Goal: Task Accomplishment & Management: Use online tool/utility

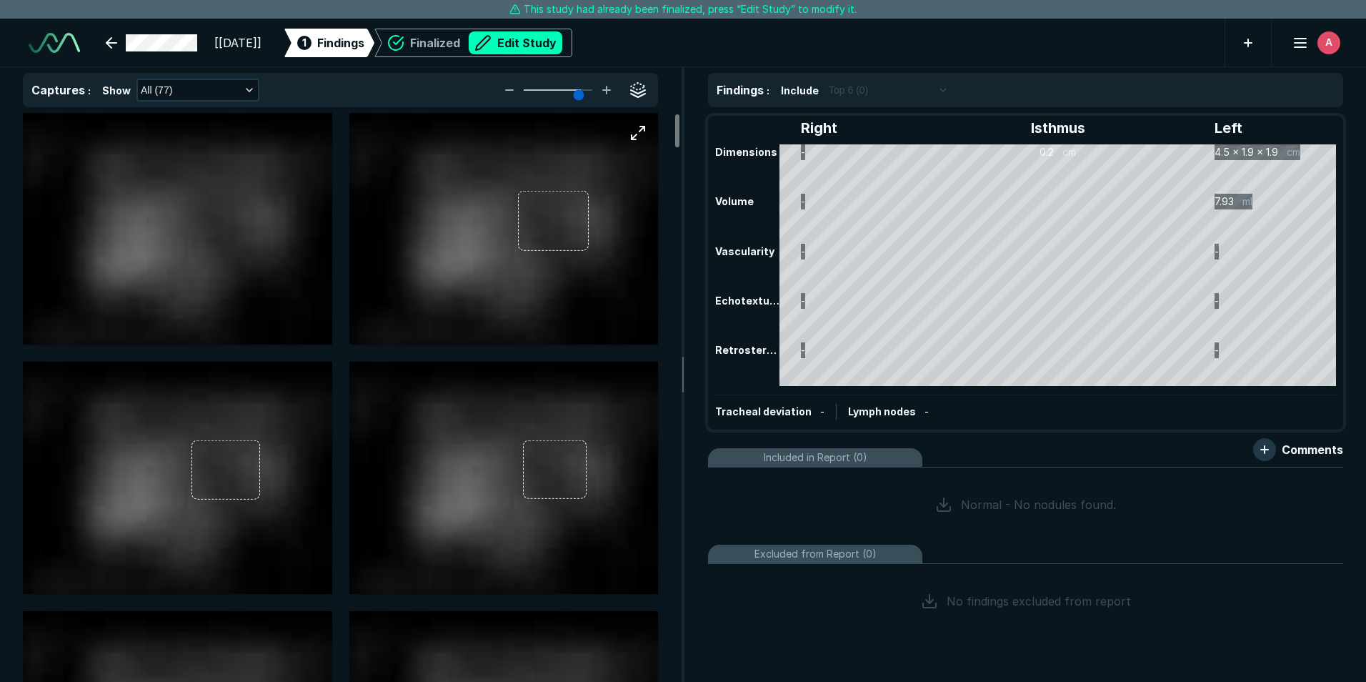
scroll to position [4570, 7983]
click at [560, 49] on button "Edit Study" at bounding box center [516, 42] width 94 height 23
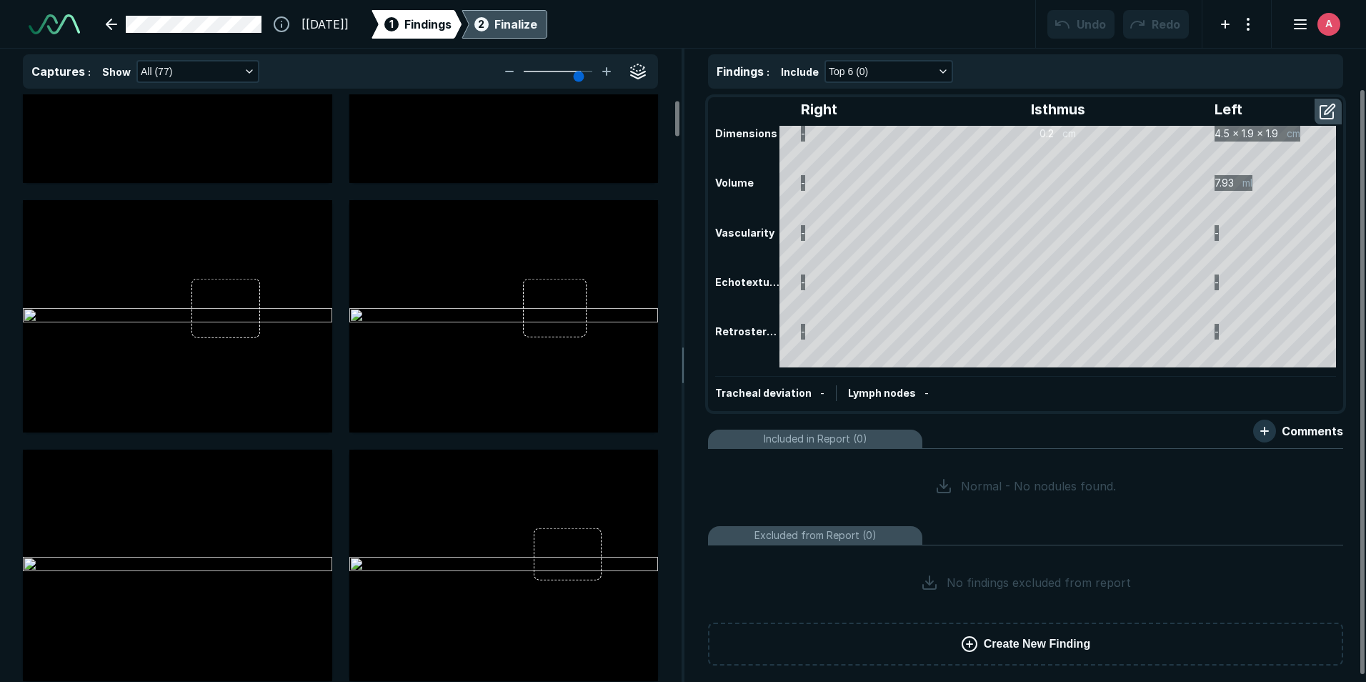
scroll to position [0, 0]
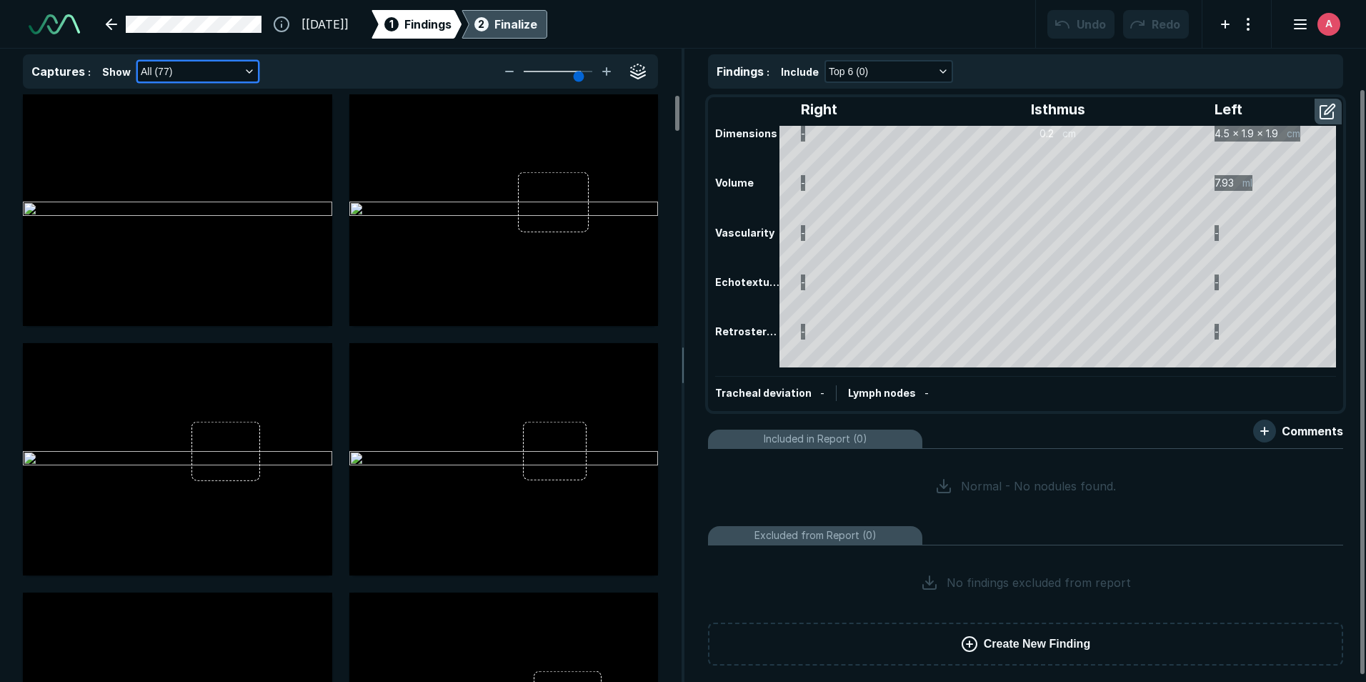
click at [245, 68] on icon "button" at bounding box center [249, 71] width 11 height 11
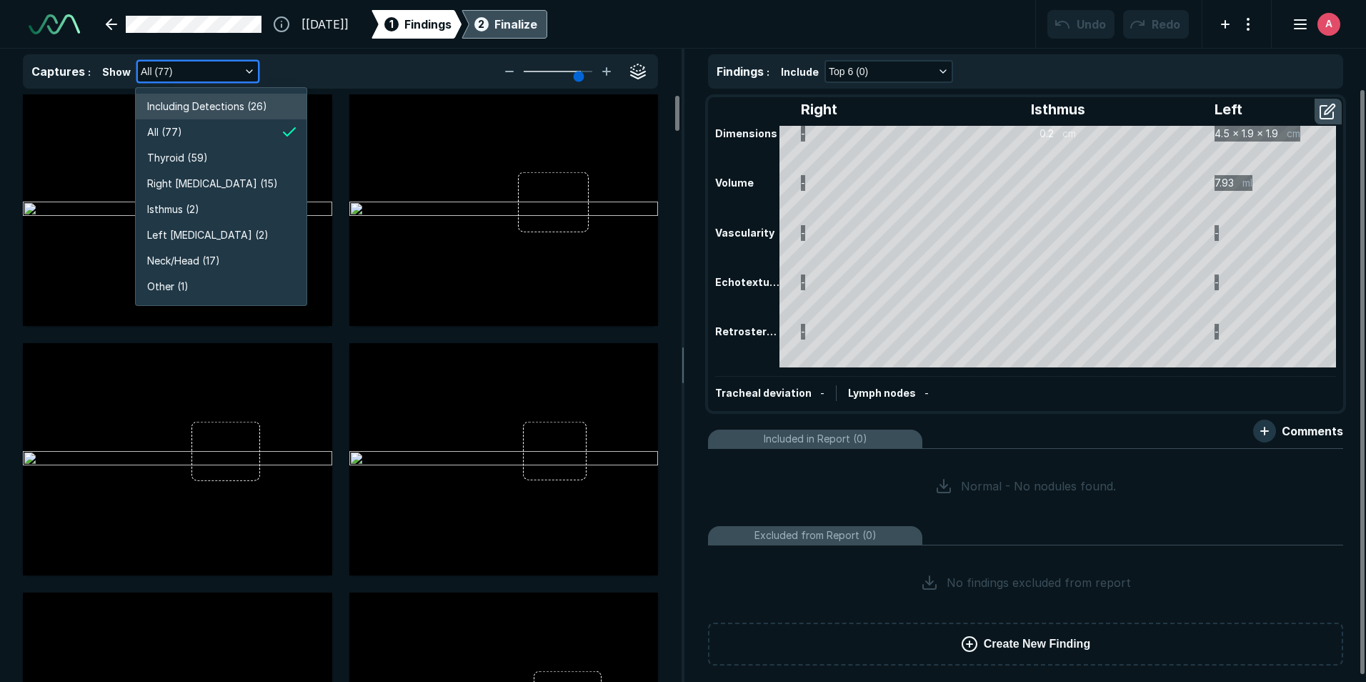
scroll to position [2731, 2552]
click at [209, 226] on li "Left [MEDICAL_DATA] (2)" at bounding box center [221, 235] width 171 height 26
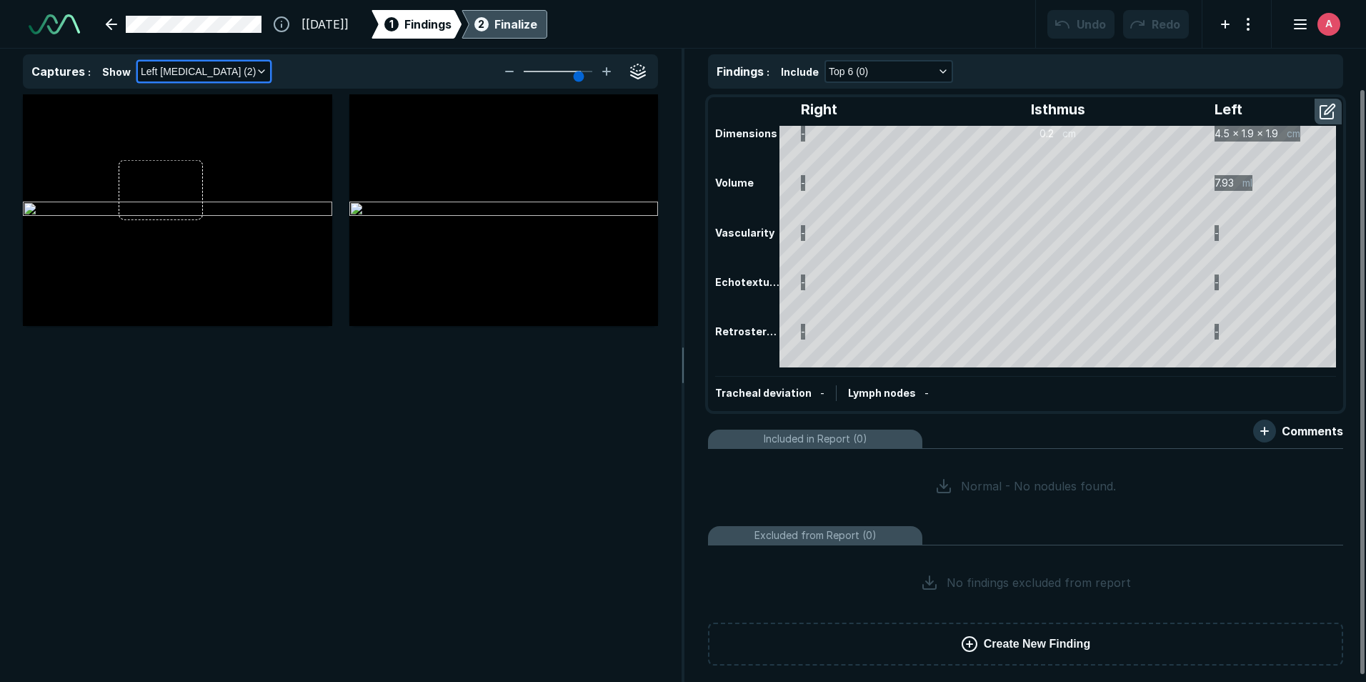
click at [249, 64] on button "Left [MEDICAL_DATA] (2)" at bounding box center [204, 71] width 132 height 20
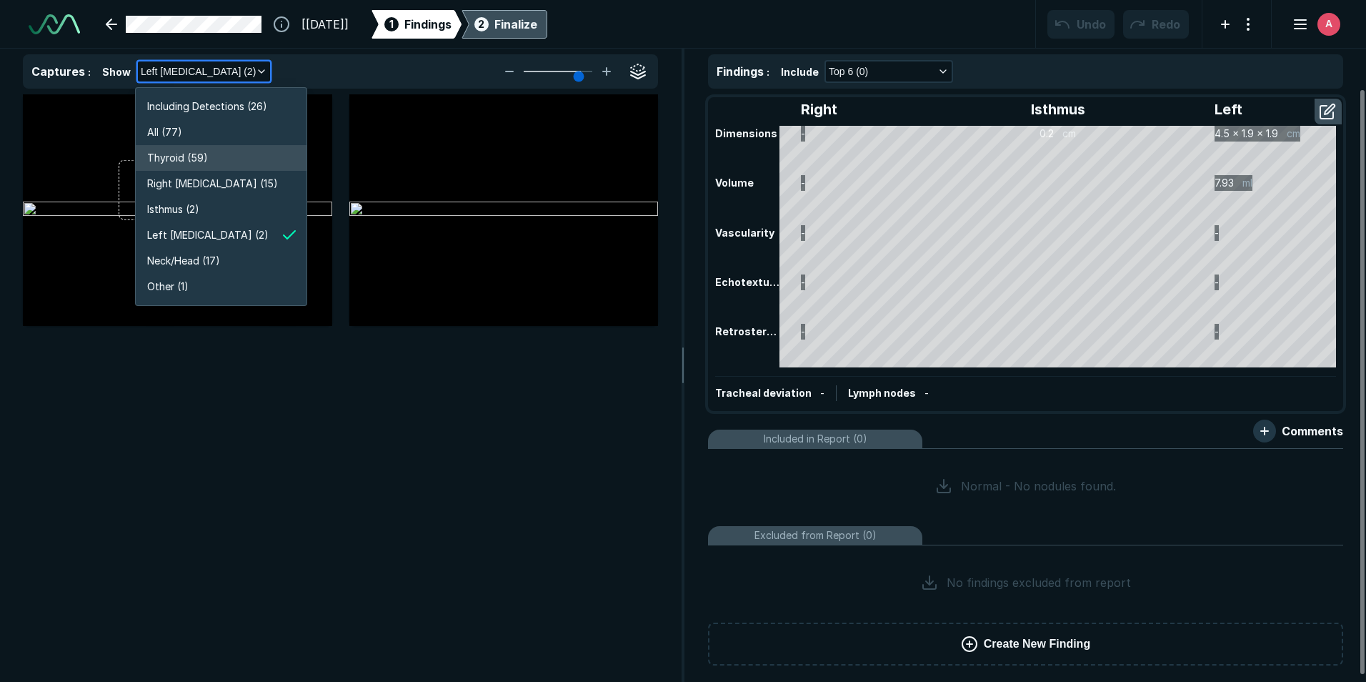
drag, startPoint x: 207, startPoint y: 158, endPoint x: 732, endPoint y: 435, distance: 593.1
click at [208, 158] on li "Thyroid (59)" at bounding box center [221, 158] width 171 height 26
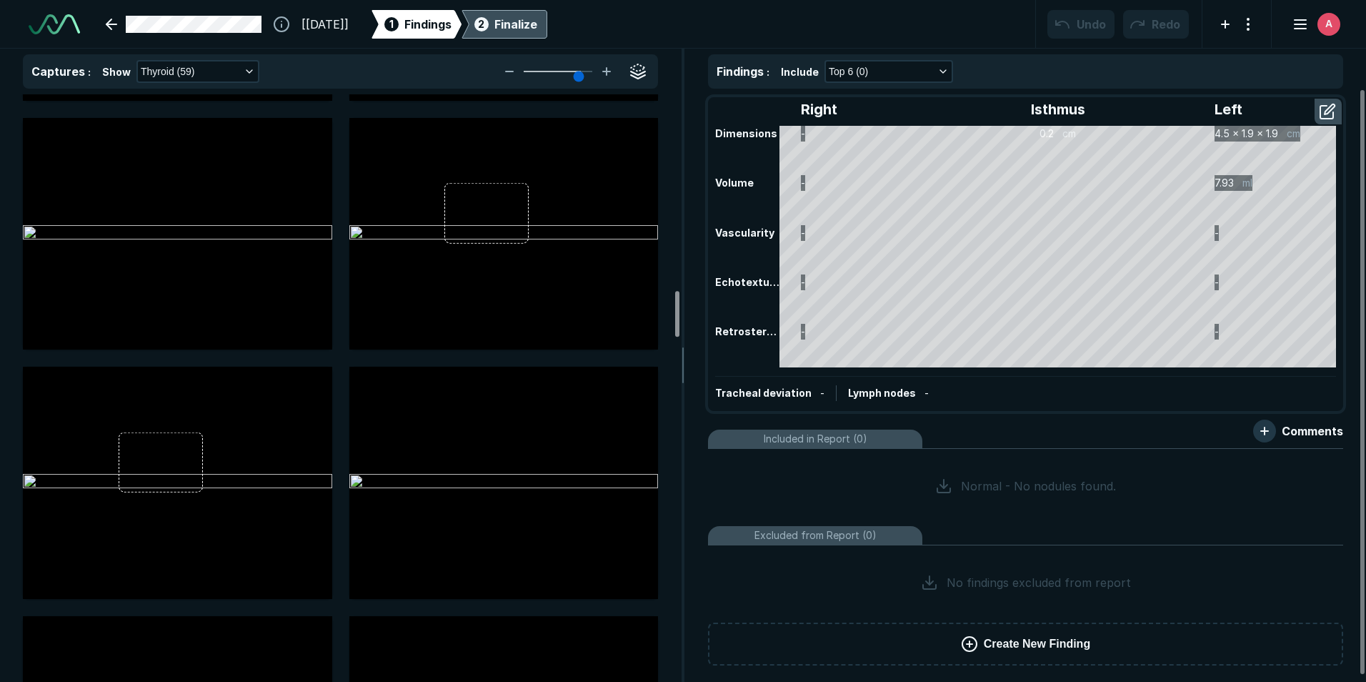
scroll to position [2483, 0]
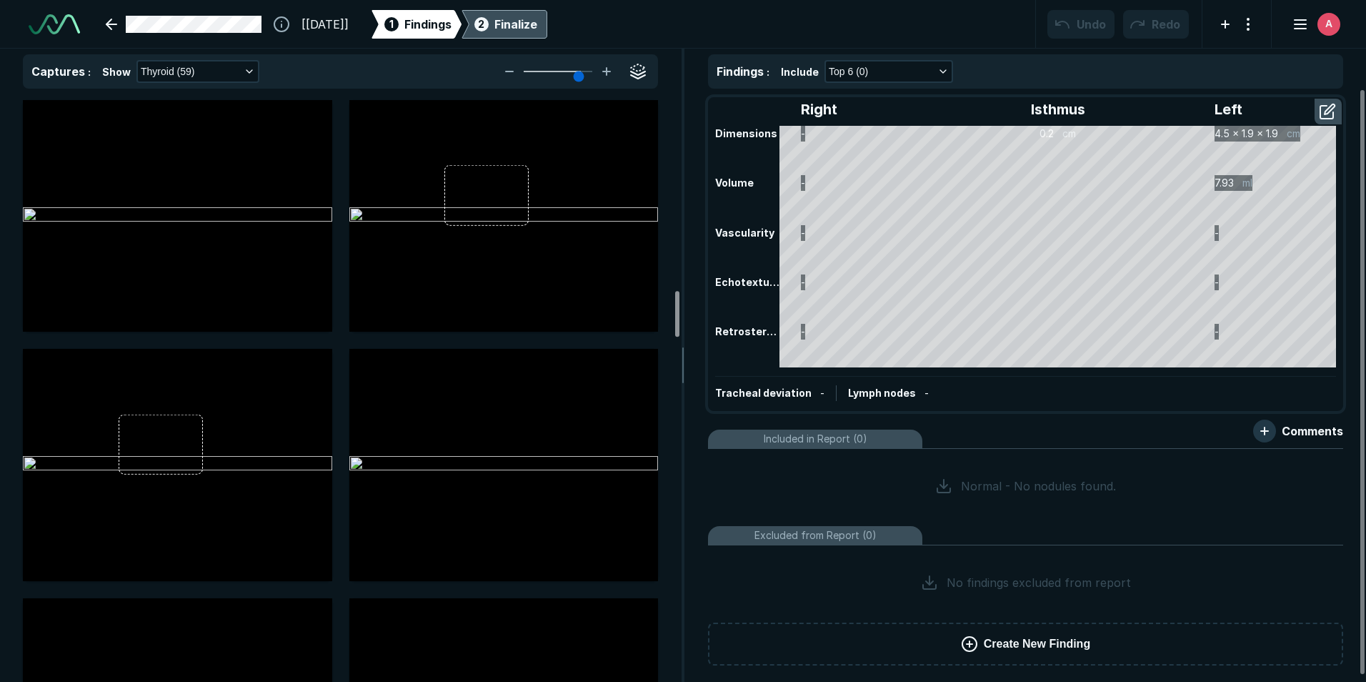
drag, startPoint x: 675, startPoint y: 111, endPoint x: 709, endPoint y: 305, distance: 197.2
click at [679, 305] on div at bounding box center [677, 314] width 4 height 46
click at [709, 305] on div "Right Isthmus Left Dimensions - 0.2 cm 4.5 x 1.9 x 1.9 cm Volume - 7.93 ml Vasc…" at bounding box center [1025, 254] width 635 height 314
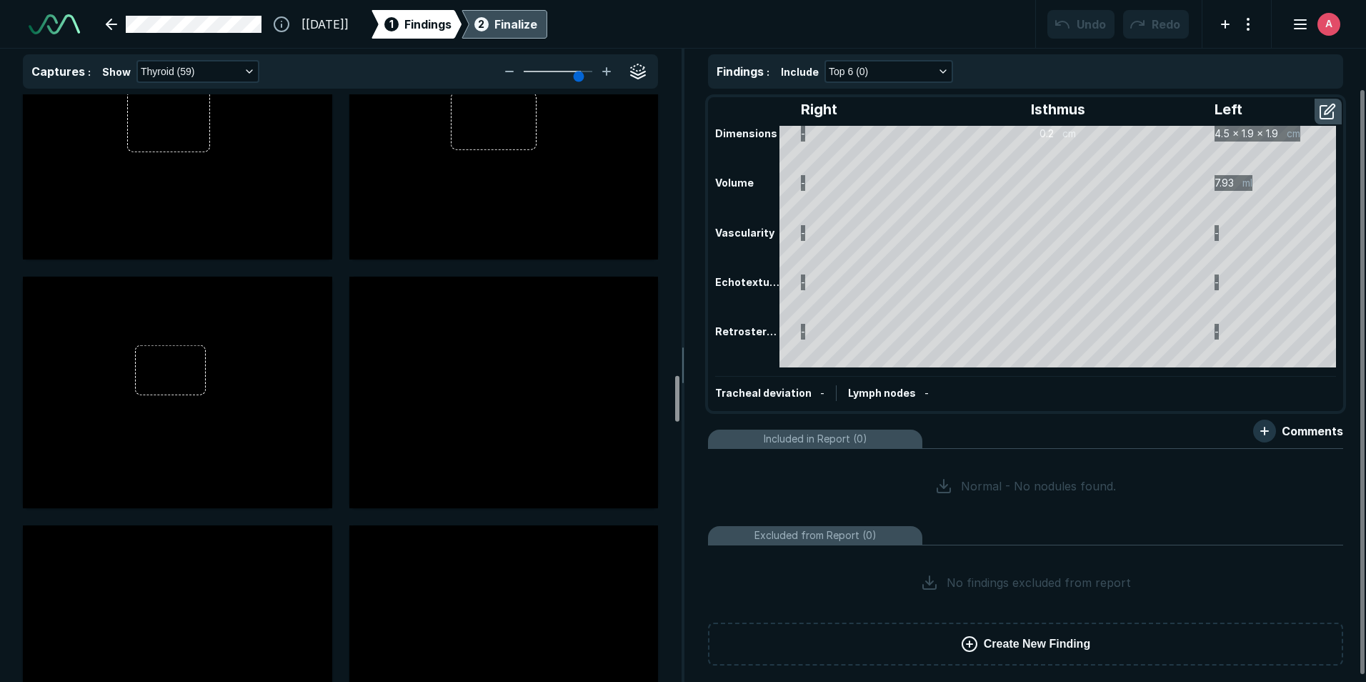
scroll to position [3661, 0]
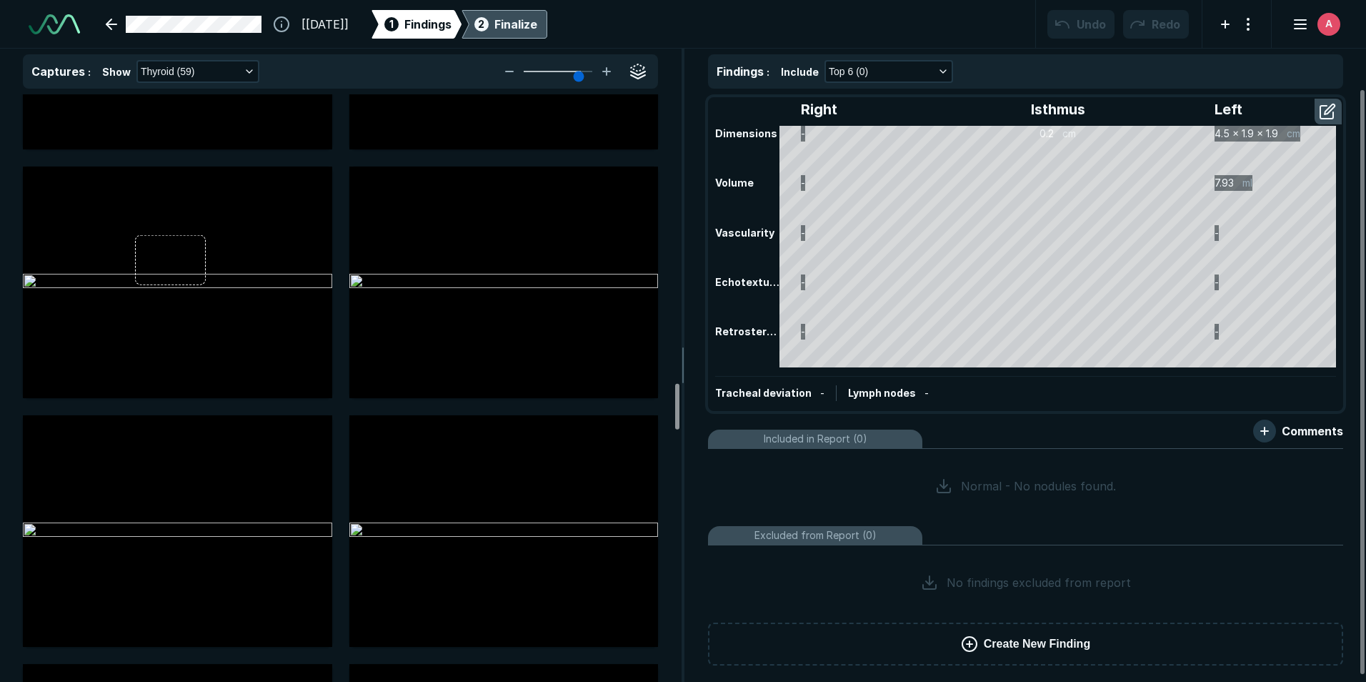
drag, startPoint x: 674, startPoint y: 314, endPoint x: 691, endPoint y: 406, distance: 93.6
click at [679, 406] on div at bounding box center [677, 407] width 4 height 46
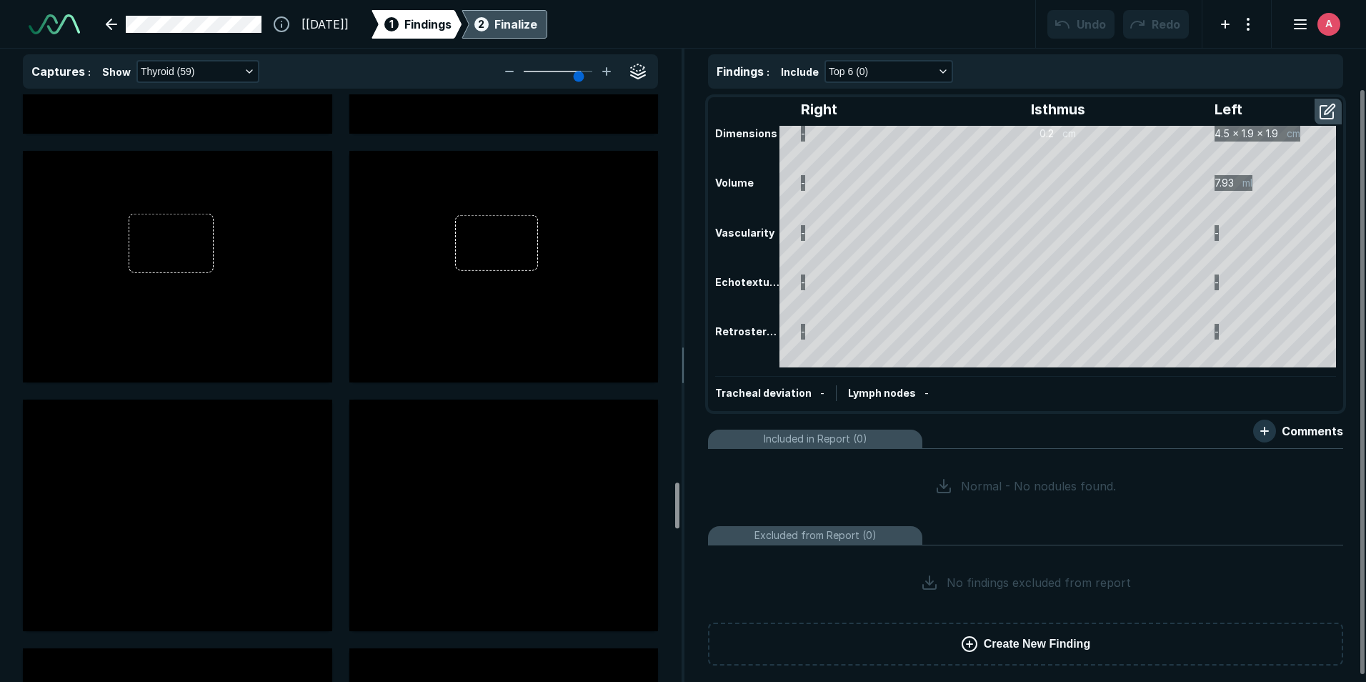
scroll to position [4931, 0]
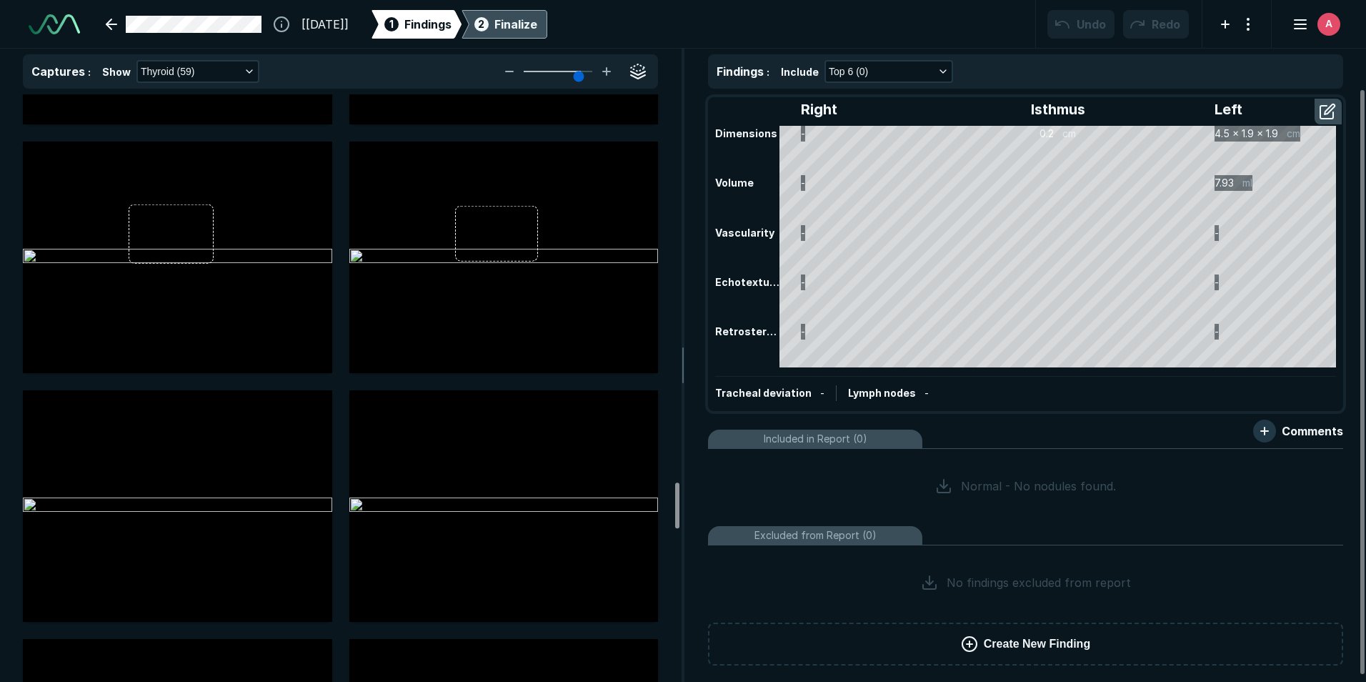
drag, startPoint x: 678, startPoint y: 399, endPoint x: 690, endPoint y: 498, distance: 100.0
click at [679, 498] on div at bounding box center [677, 505] width 4 height 46
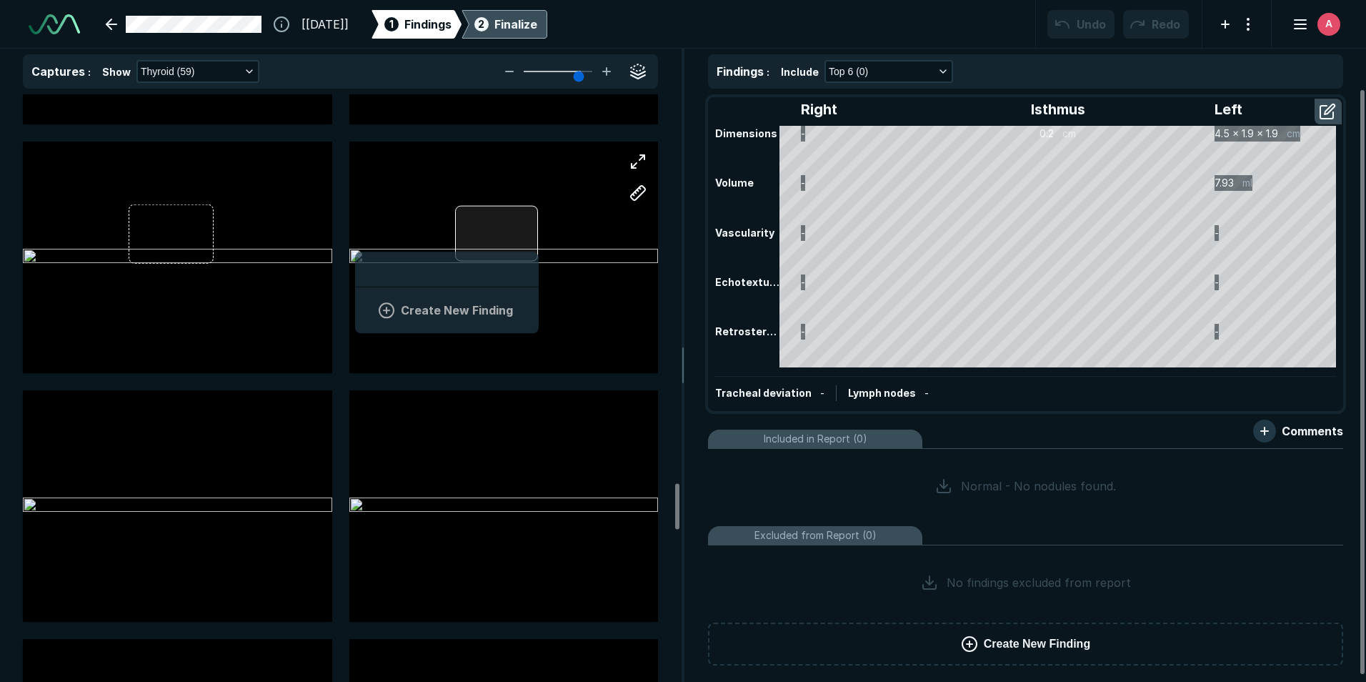
click at [537, 249] on div at bounding box center [496, 233] width 83 height 56
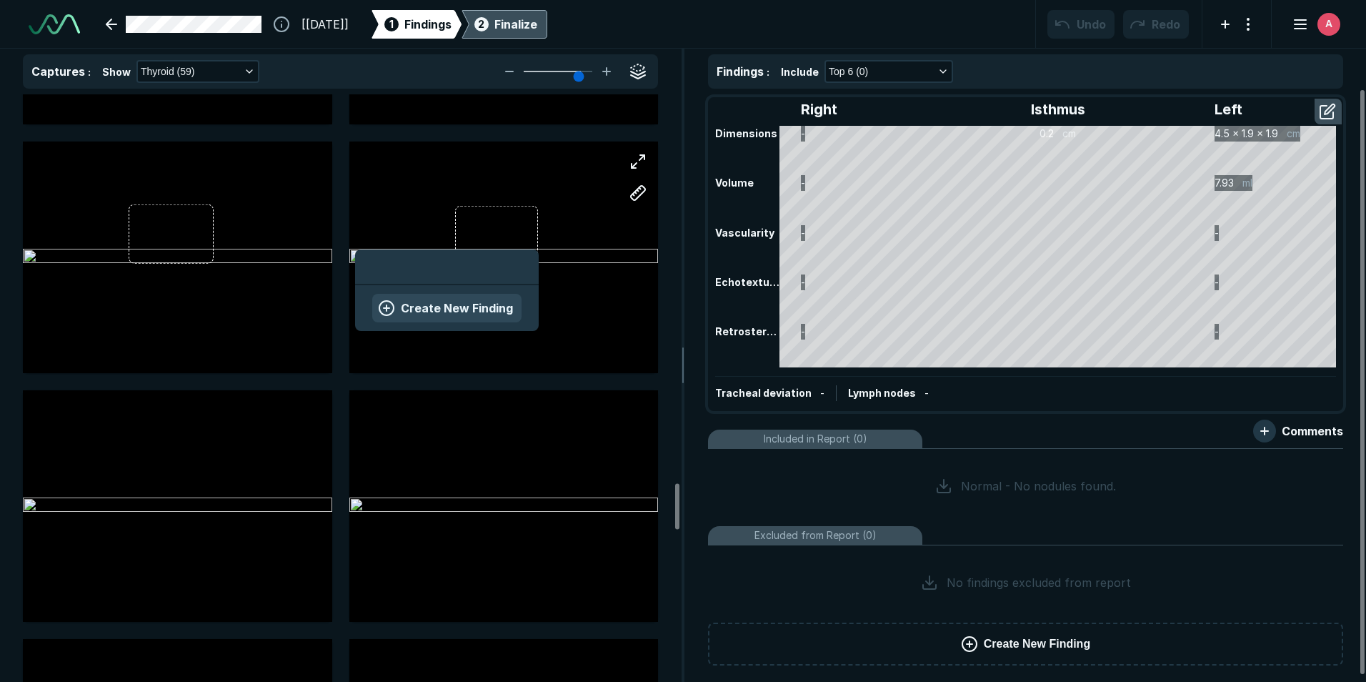
click at [515, 303] on button "Create New Finding" at bounding box center [446, 308] width 149 height 29
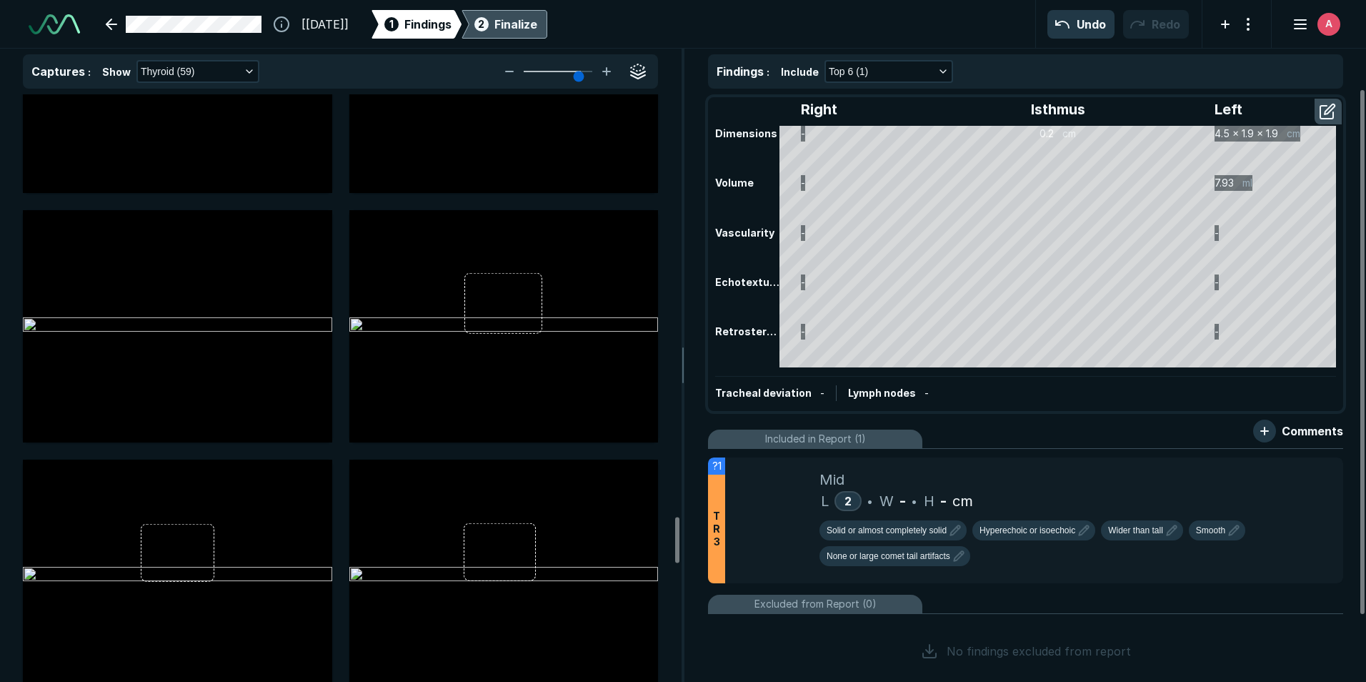
scroll to position [5431, 0]
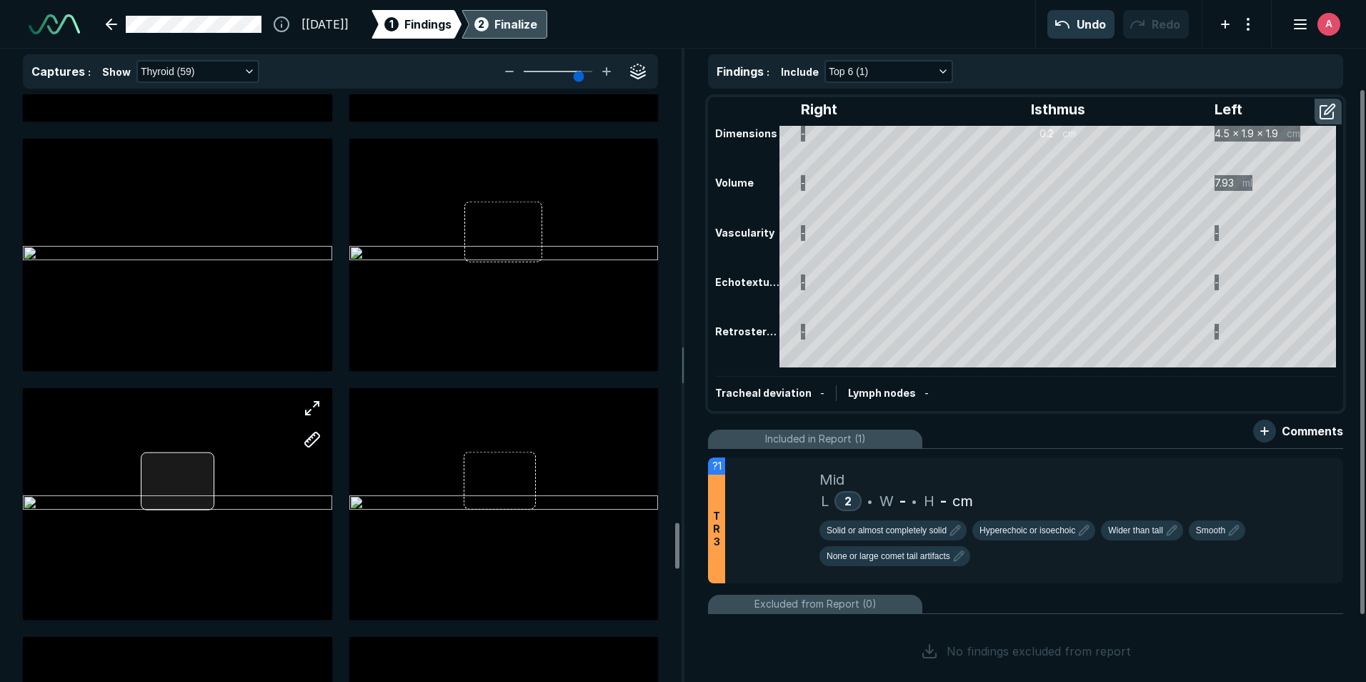
click at [212, 474] on div at bounding box center [177, 503] width 309 height 231
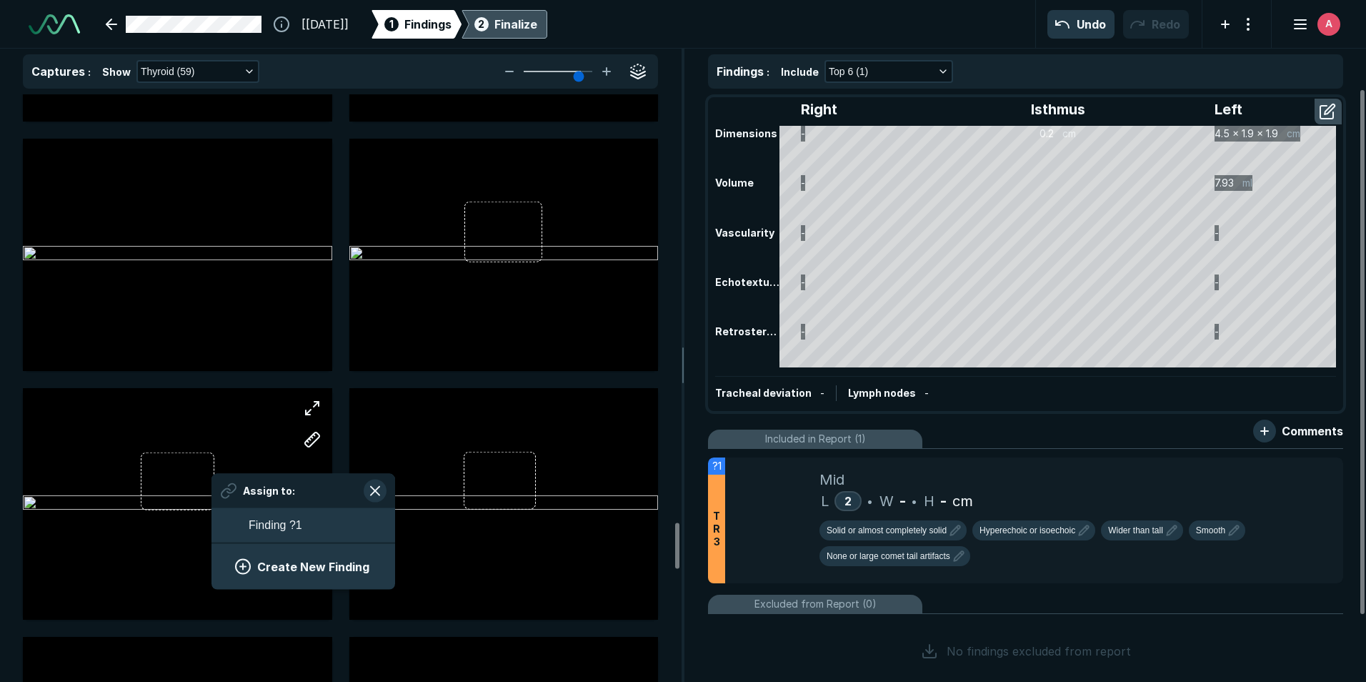
scroll to position [1960, 2650]
click at [298, 522] on span "Finding ?1" at bounding box center [276, 525] width 54 height 17
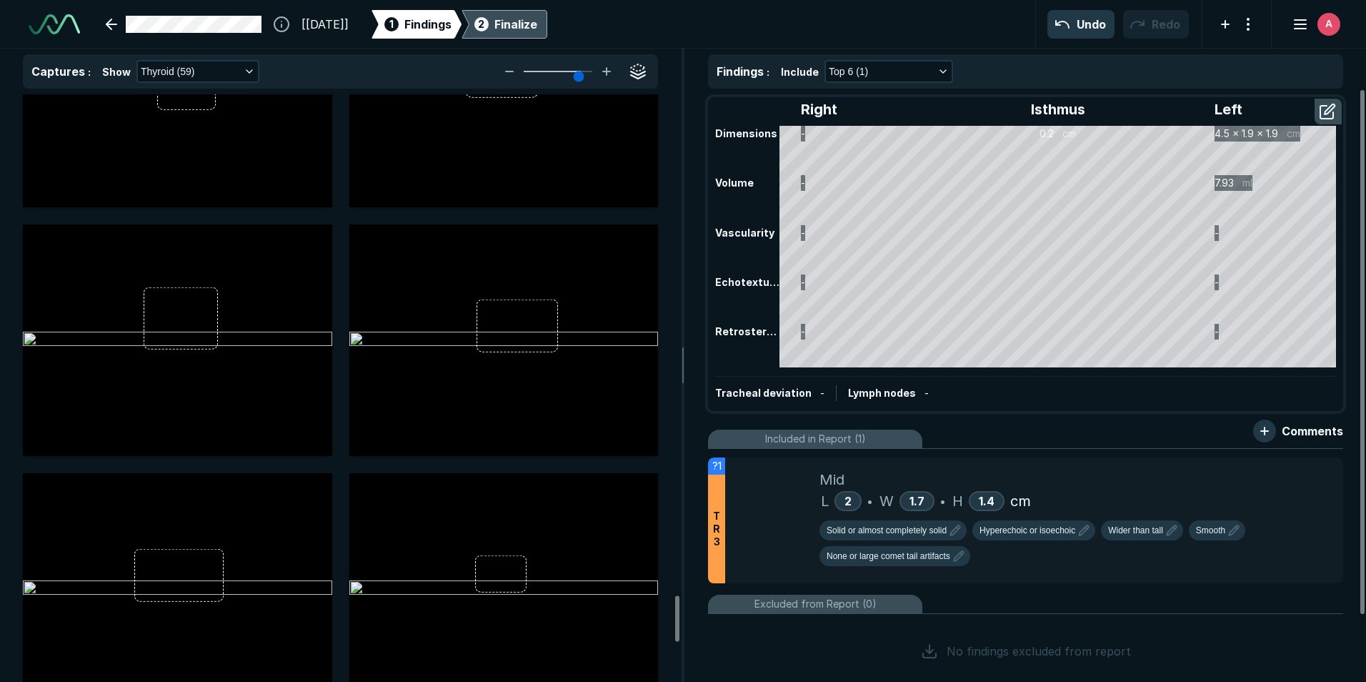
scroll to position [6360, 0]
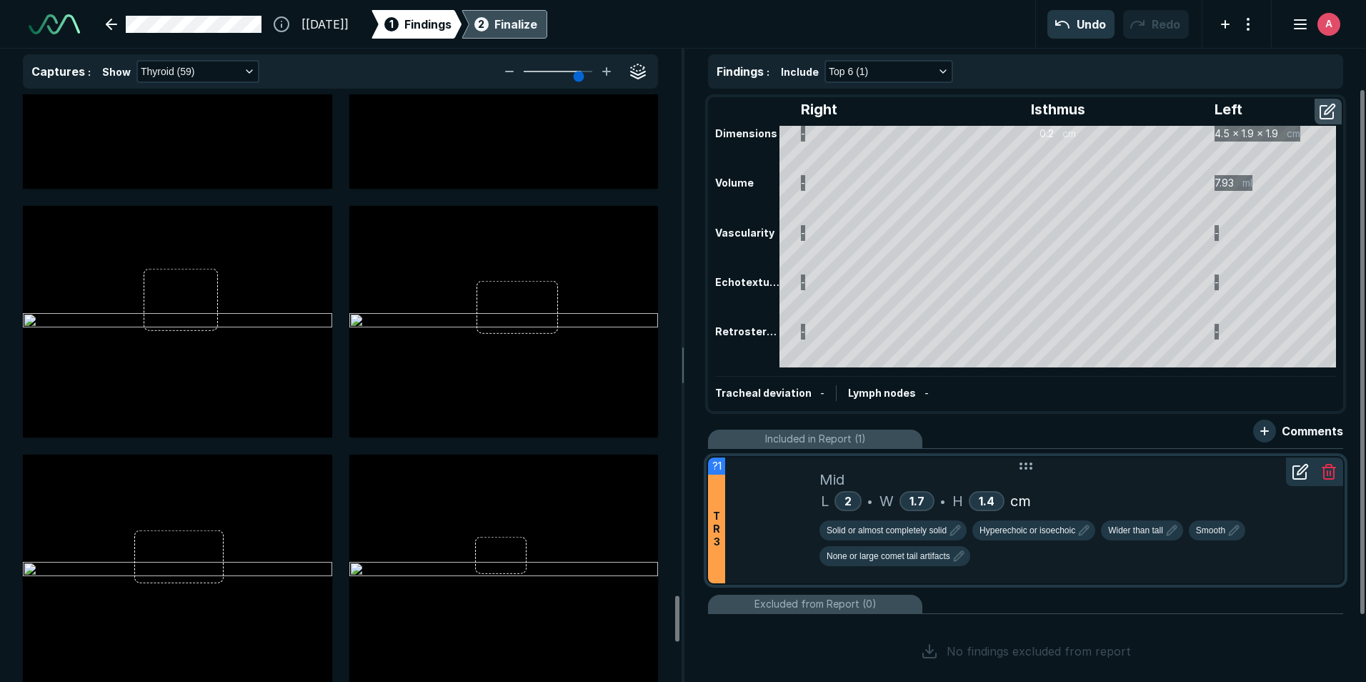
click at [1302, 469] on icon at bounding box center [1300, 471] width 17 height 17
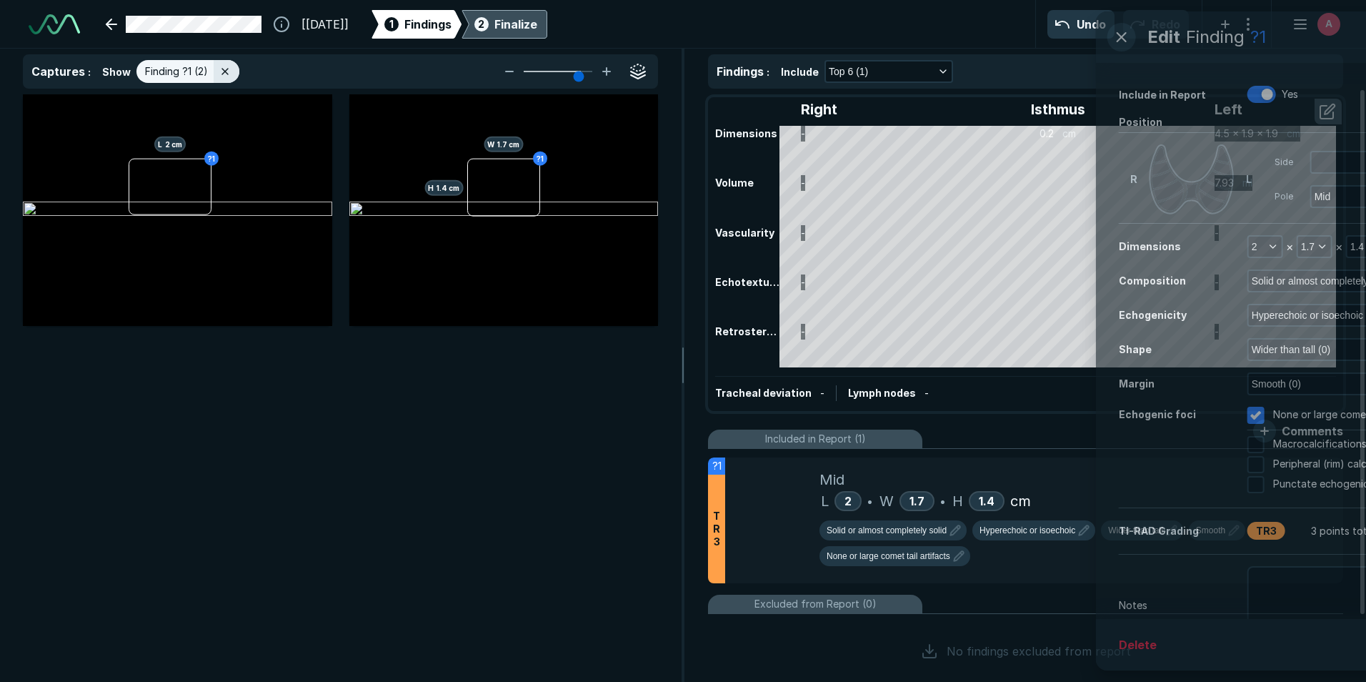
scroll to position [4322, 4671]
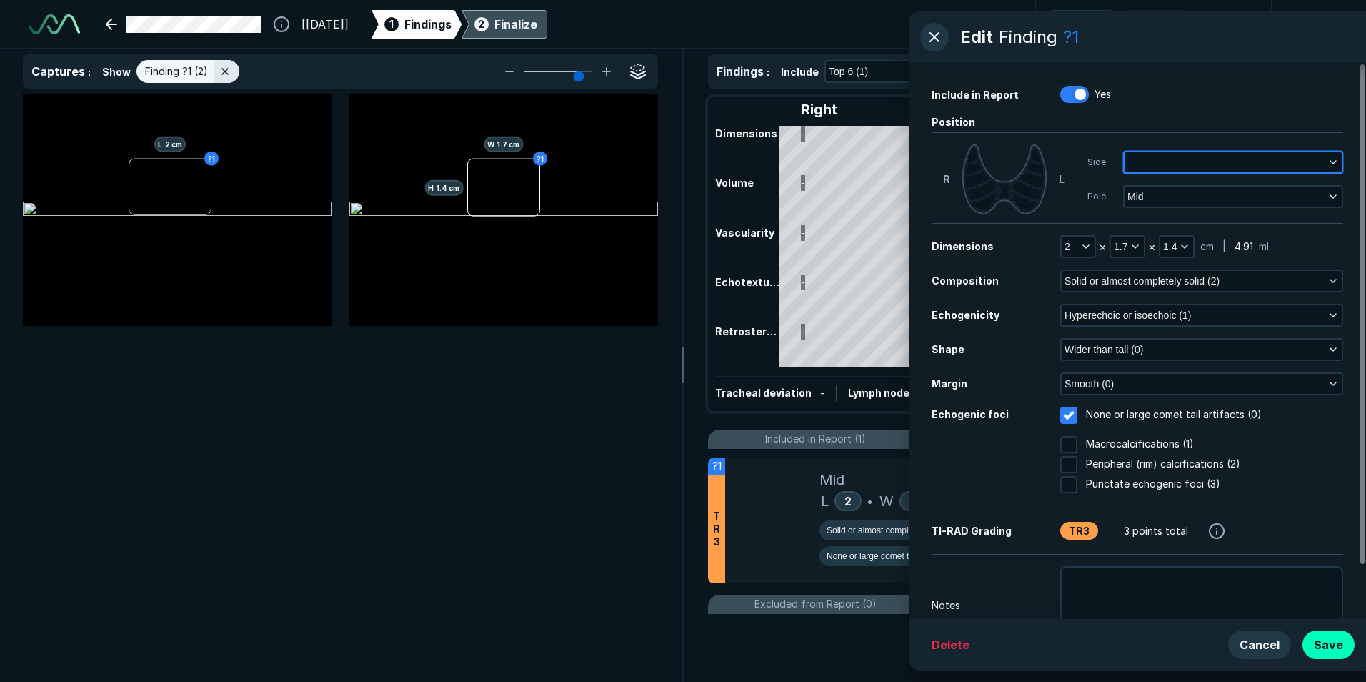
click at [1164, 161] on button "button" at bounding box center [1232, 162] width 217 height 20
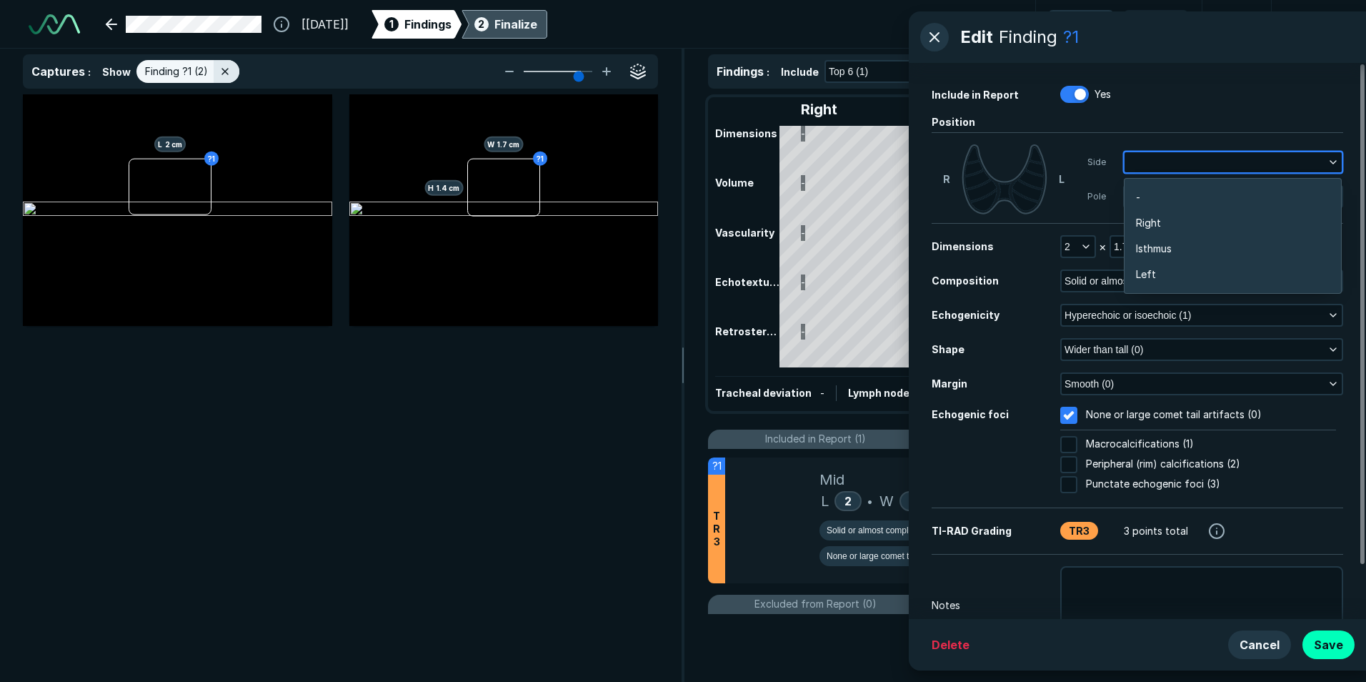
scroll to position [2268, 2810]
click at [1174, 269] on li "Left" at bounding box center [1232, 274] width 216 height 26
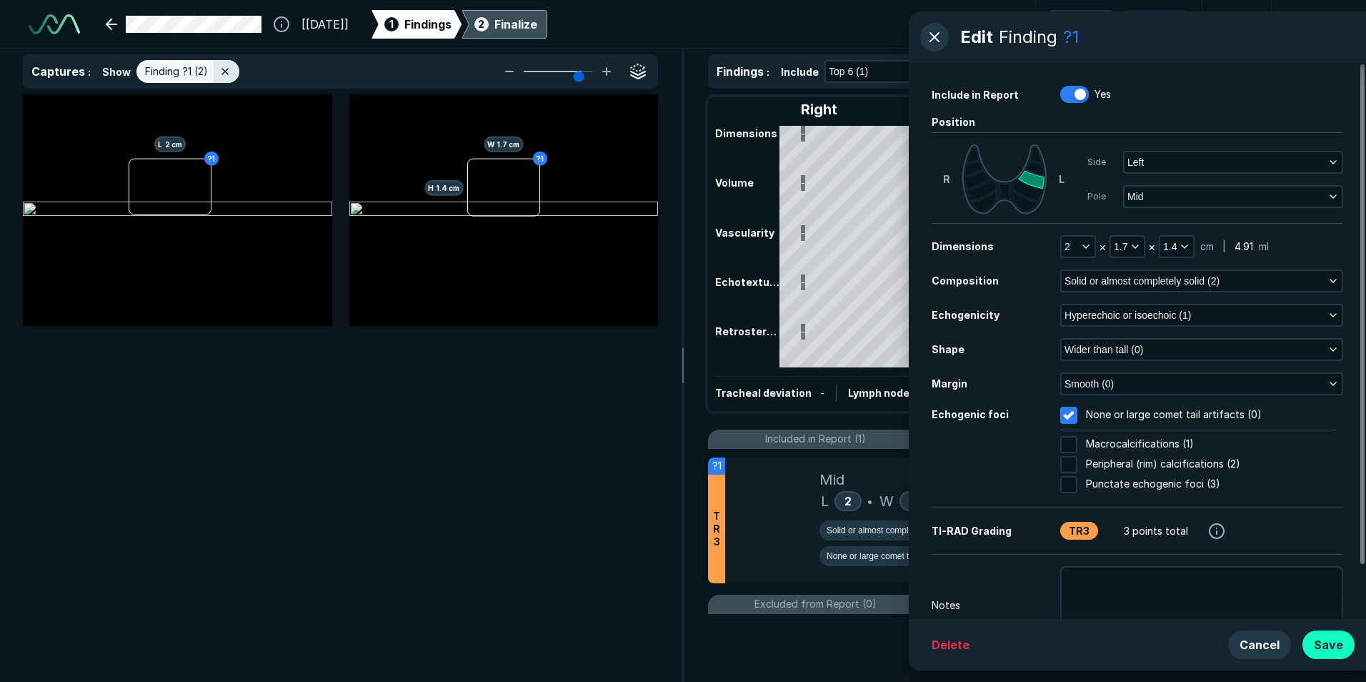
click at [1344, 649] on button "Save" at bounding box center [1328, 644] width 52 height 29
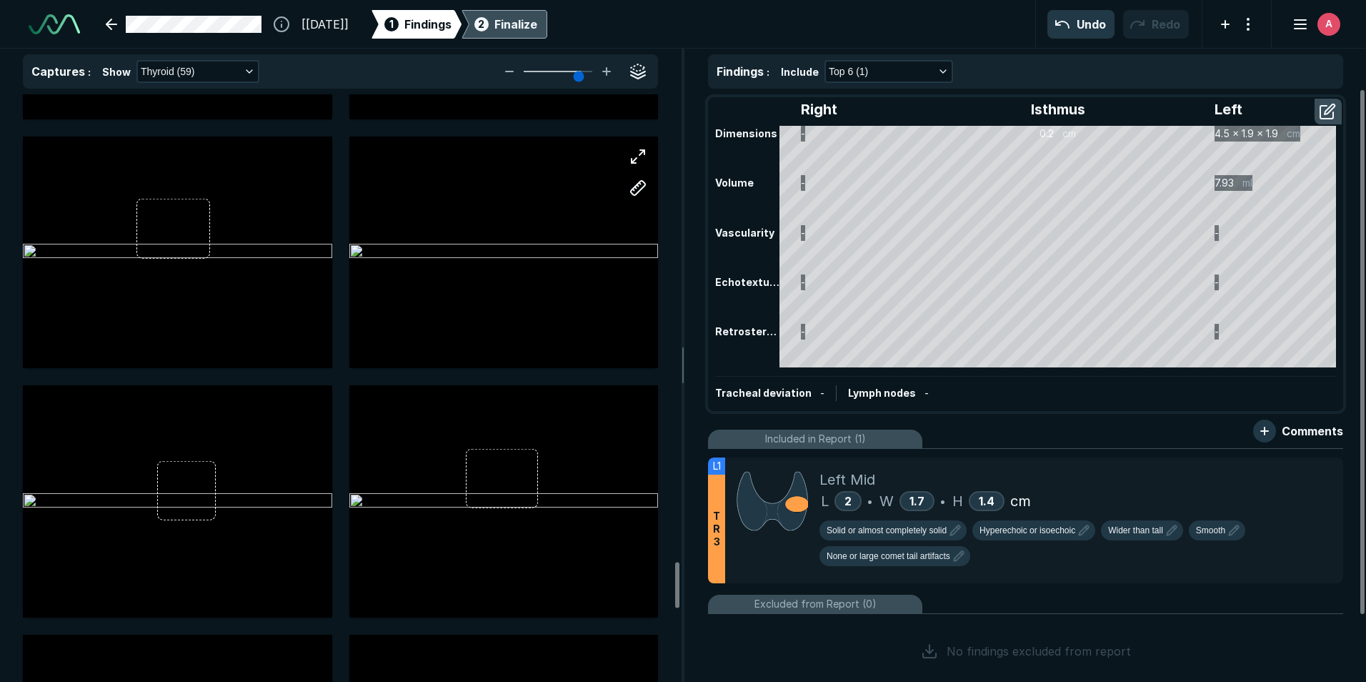
scroll to position [5574, 0]
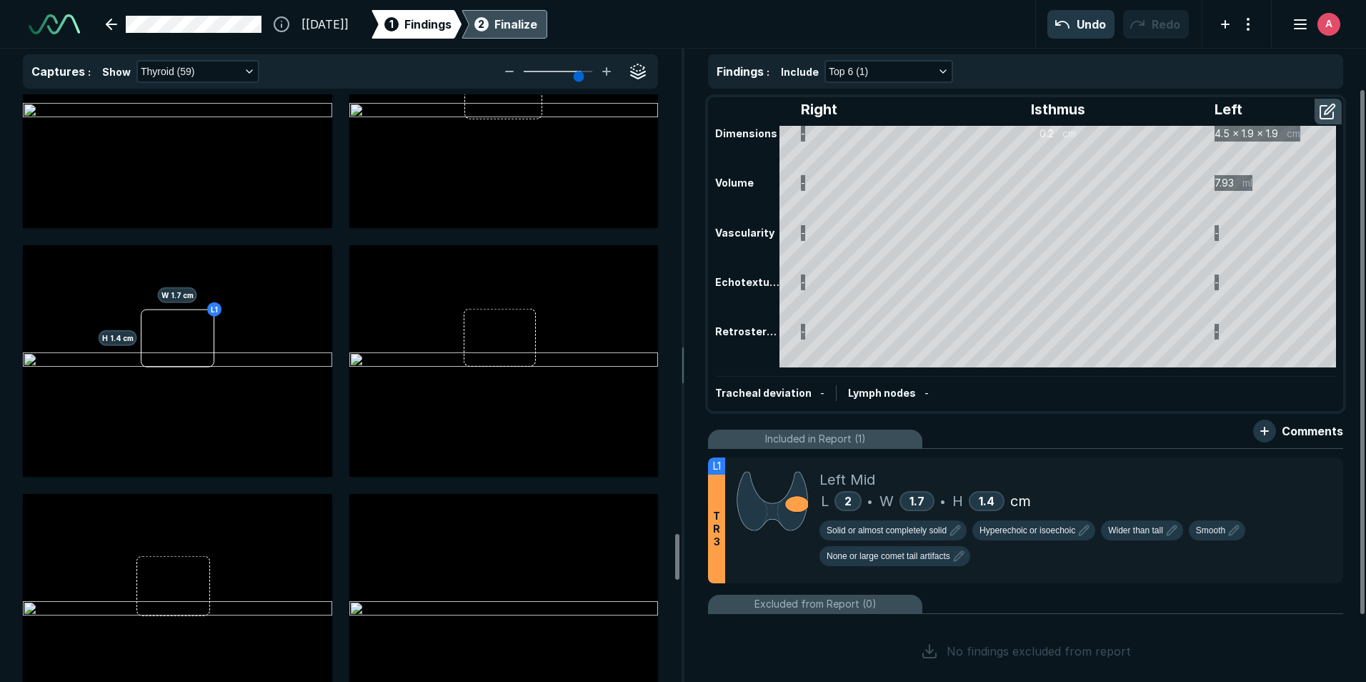
drag, startPoint x: 681, startPoint y: 530, endPoint x: 707, endPoint y: 339, distance: 192.5
click at [679, 534] on div at bounding box center [677, 557] width 4 height 46
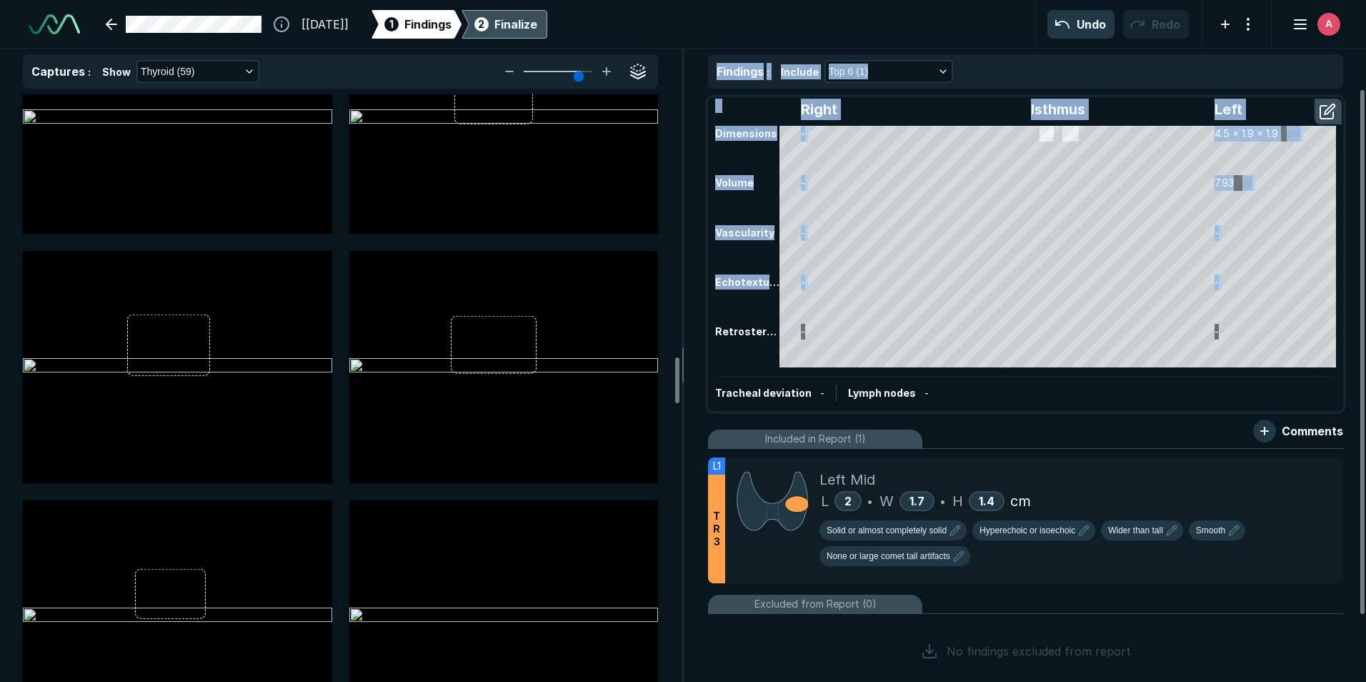
drag, startPoint x: 707, startPoint y: 339, endPoint x: 674, endPoint y: 168, distance: 174.6
click at [674, 168] on div "Captures : Show Thyroid (59) L1 L 2 cm L1 H 1.4 cm W 1.7 cm Findings : Include …" at bounding box center [683, 365] width 1366 height 633
drag, startPoint x: 674, startPoint y: 168, endPoint x: 639, endPoint y: 227, distance: 68.9
click at [639, 227] on div at bounding box center [503, 118] width 309 height 232
click at [777, 199] on div "Right Isthmus Left Dimensions - 0.2 cm 4.5 x 1.9 x 1.9 cm Volume - 7.93 ml Vasc…" at bounding box center [1025, 254] width 632 height 311
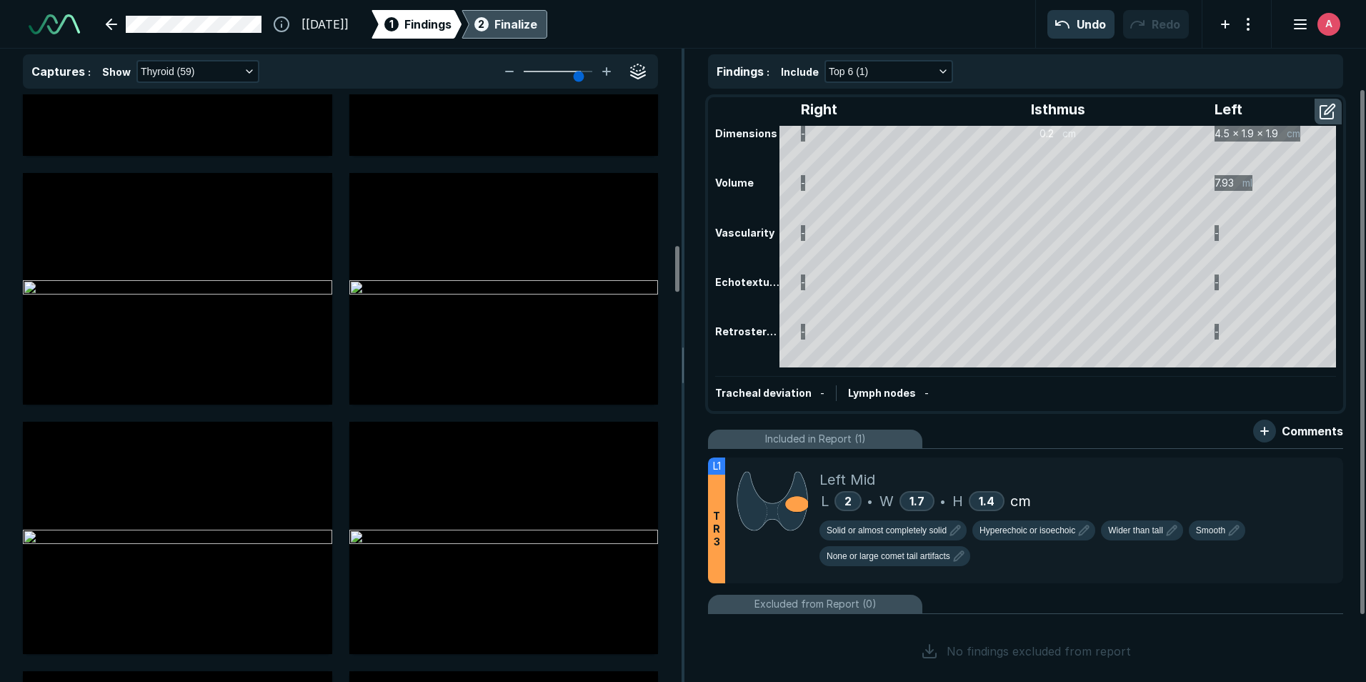
drag, startPoint x: 676, startPoint y: 376, endPoint x: 681, endPoint y: 247, distance: 128.7
click at [679, 254] on div at bounding box center [677, 269] width 4 height 46
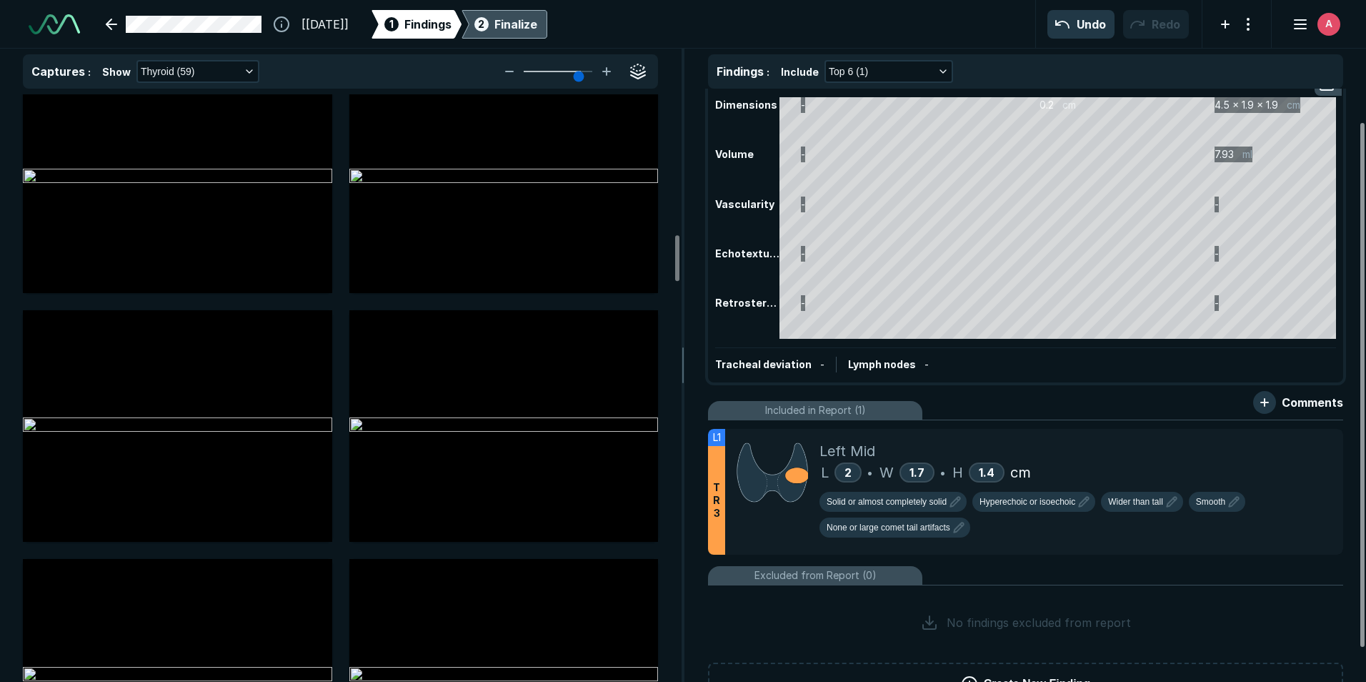
scroll to position [24, 0]
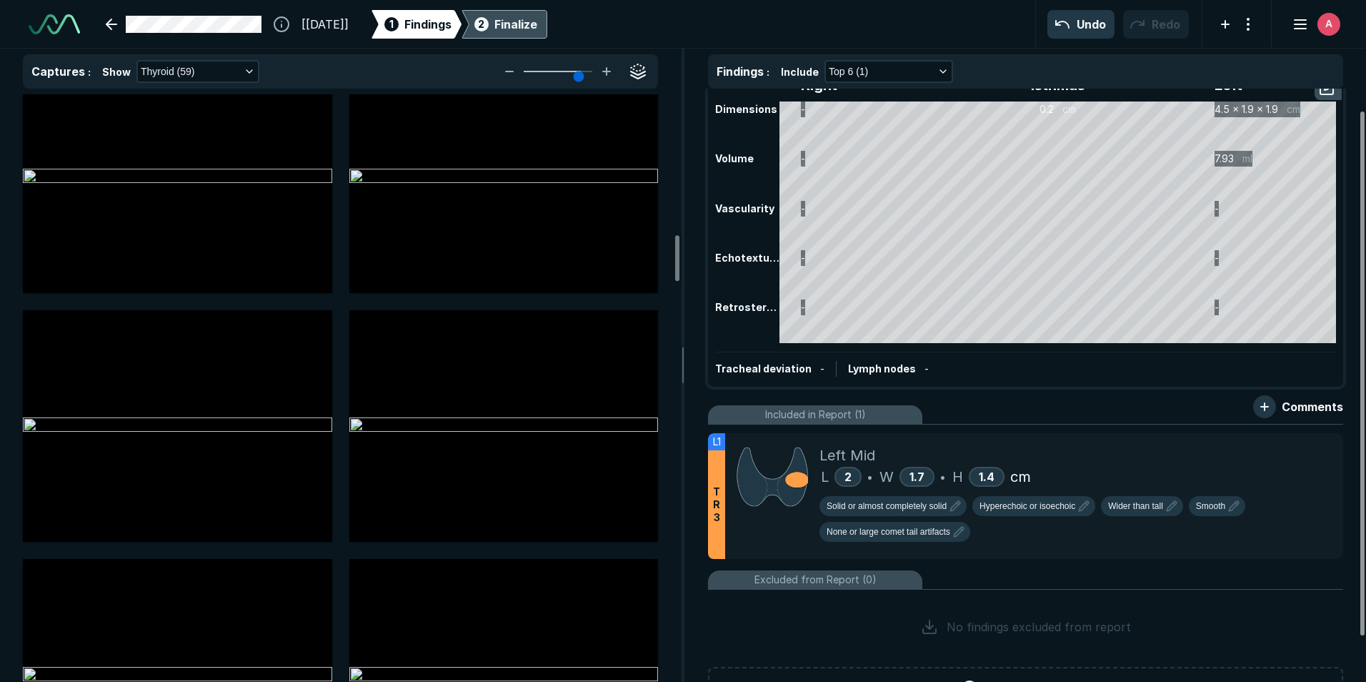
drag, startPoint x: 1360, startPoint y: 153, endPoint x: 1360, endPoint y: 174, distance: 21.4
click at [1360, 174] on div at bounding box center [1362, 373] width 4 height 524
click at [537, 24] on div "Finalize" at bounding box center [515, 24] width 43 height 17
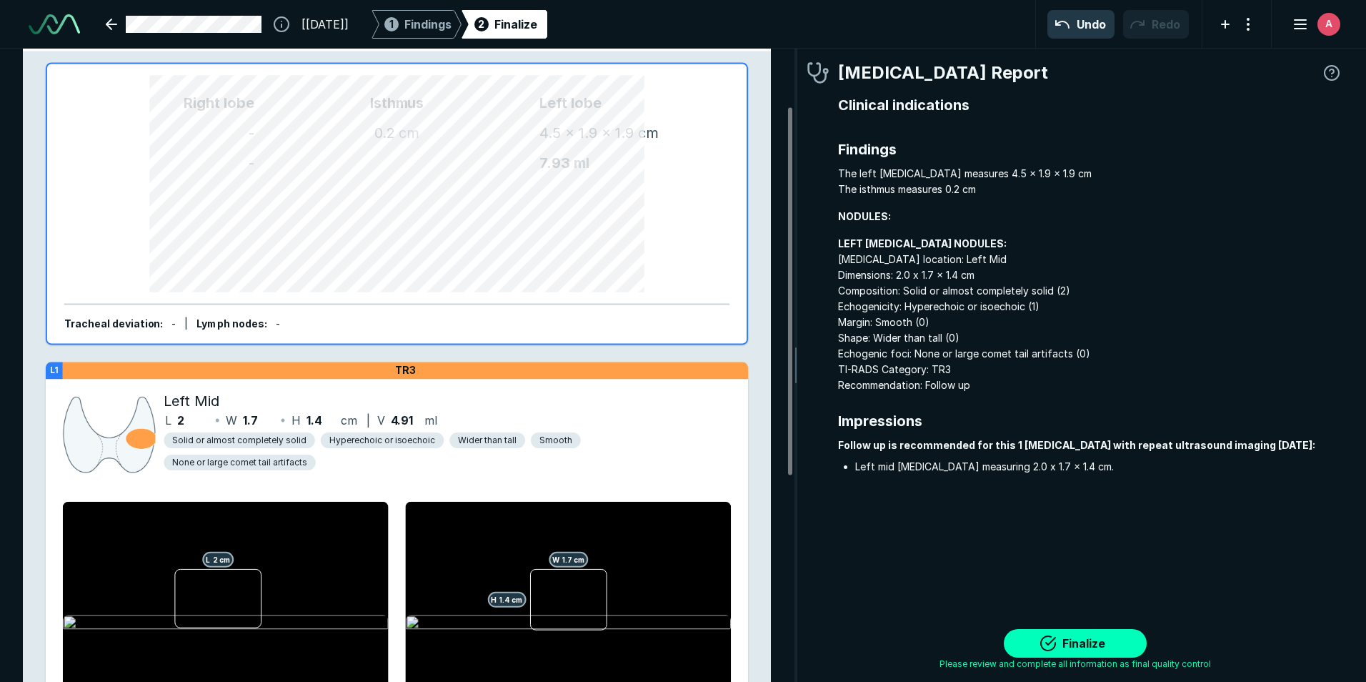
scroll to position [143, 0]
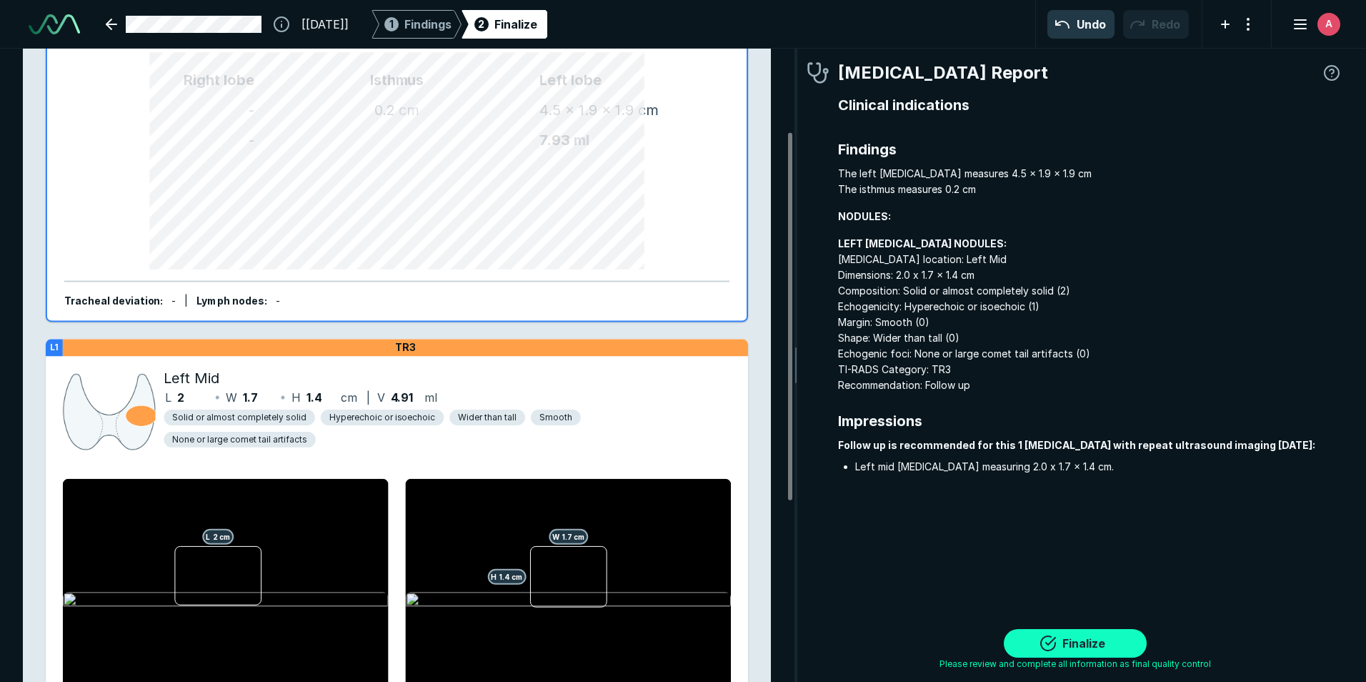
click at [1109, 642] on button "Finalize" at bounding box center [1075, 643] width 143 height 29
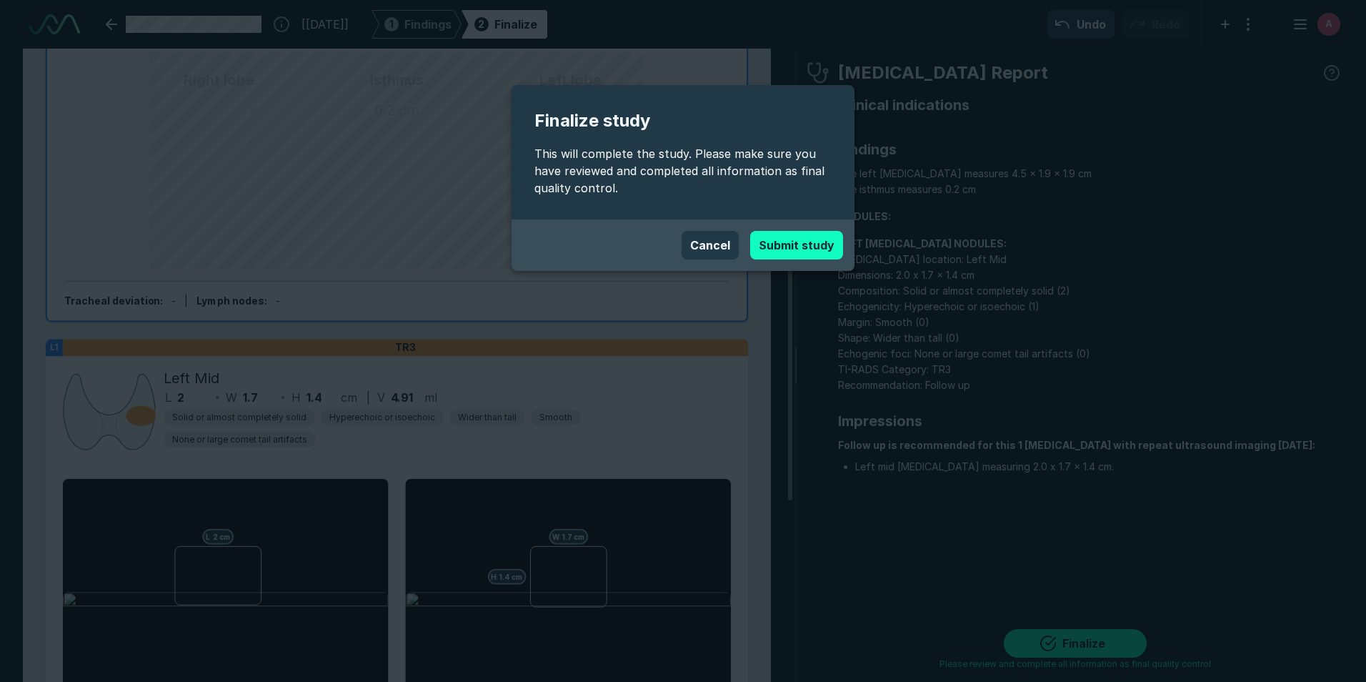
click at [826, 243] on button "Submit study" at bounding box center [796, 245] width 93 height 29
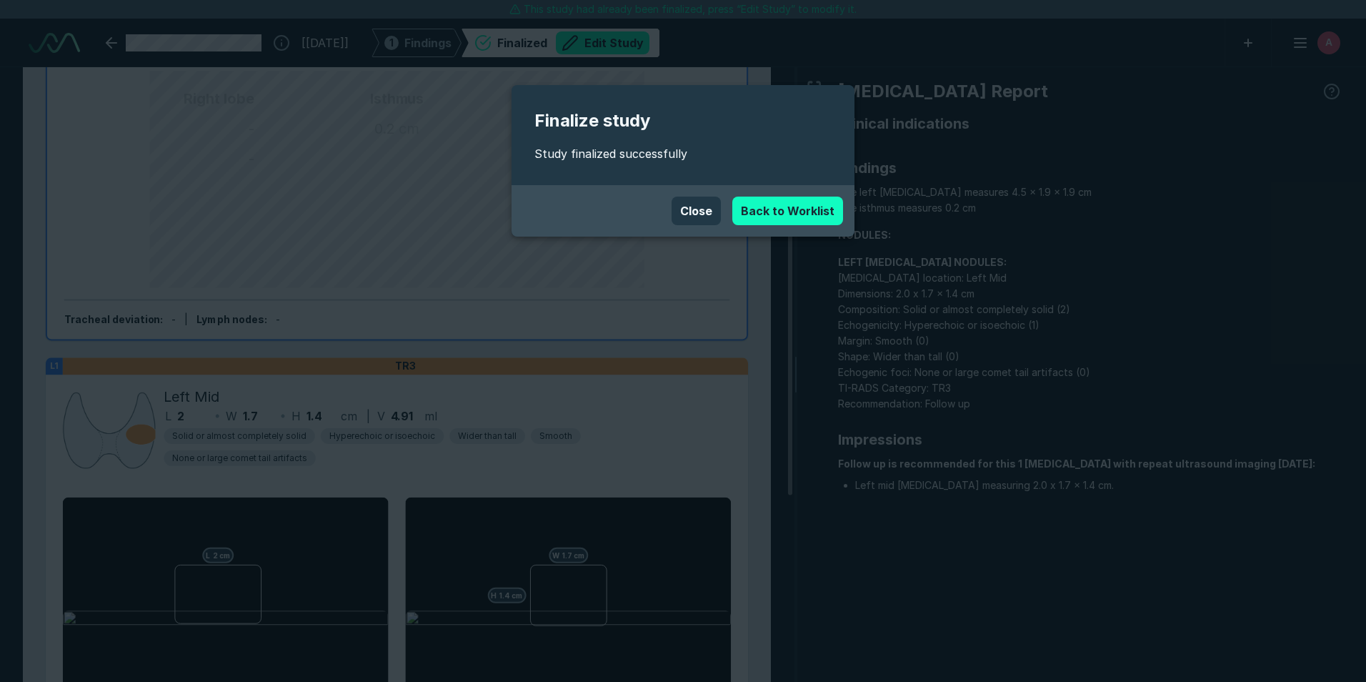
click at [785, 208] on link "Back to Worklist" at bounding box center [787, 210] width 111 height 29
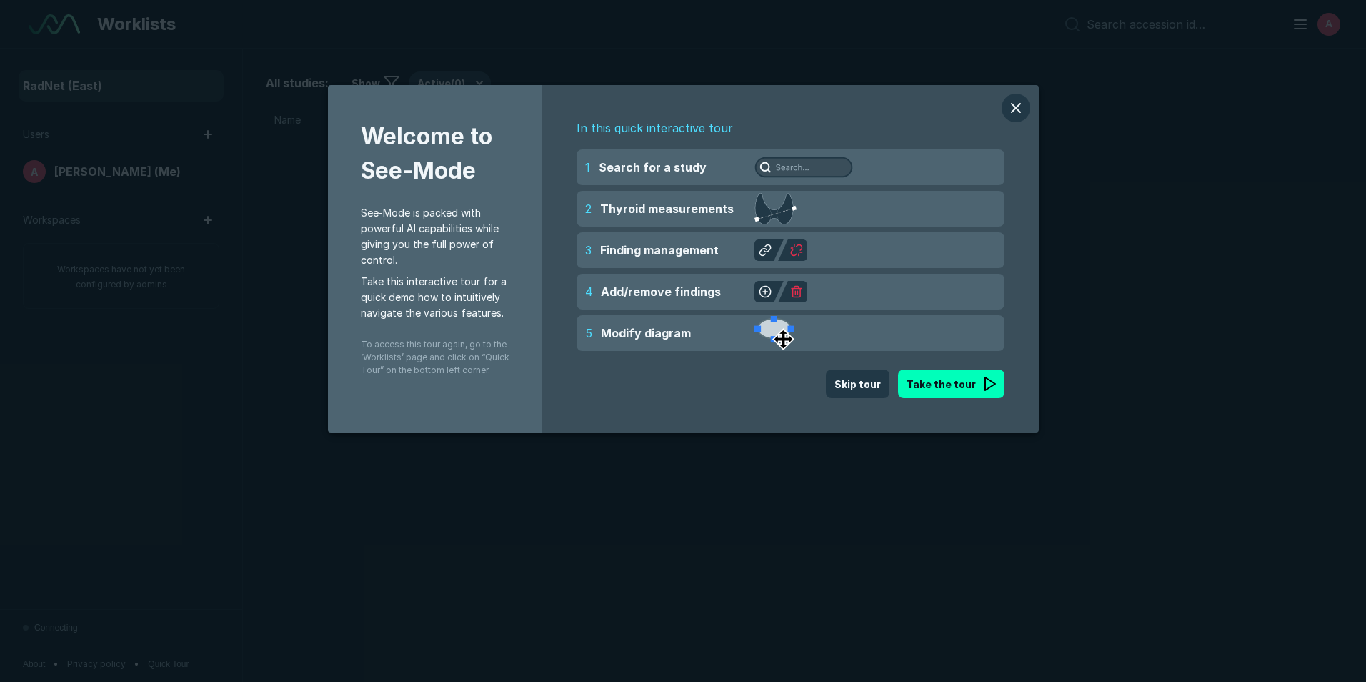
scroll to position [4425, 6661]
click at [1013, 100] on button "modal" at bounding box center [1016, 108] width 29 height 29
